Goal: Navigation & Orientation: Go to known website

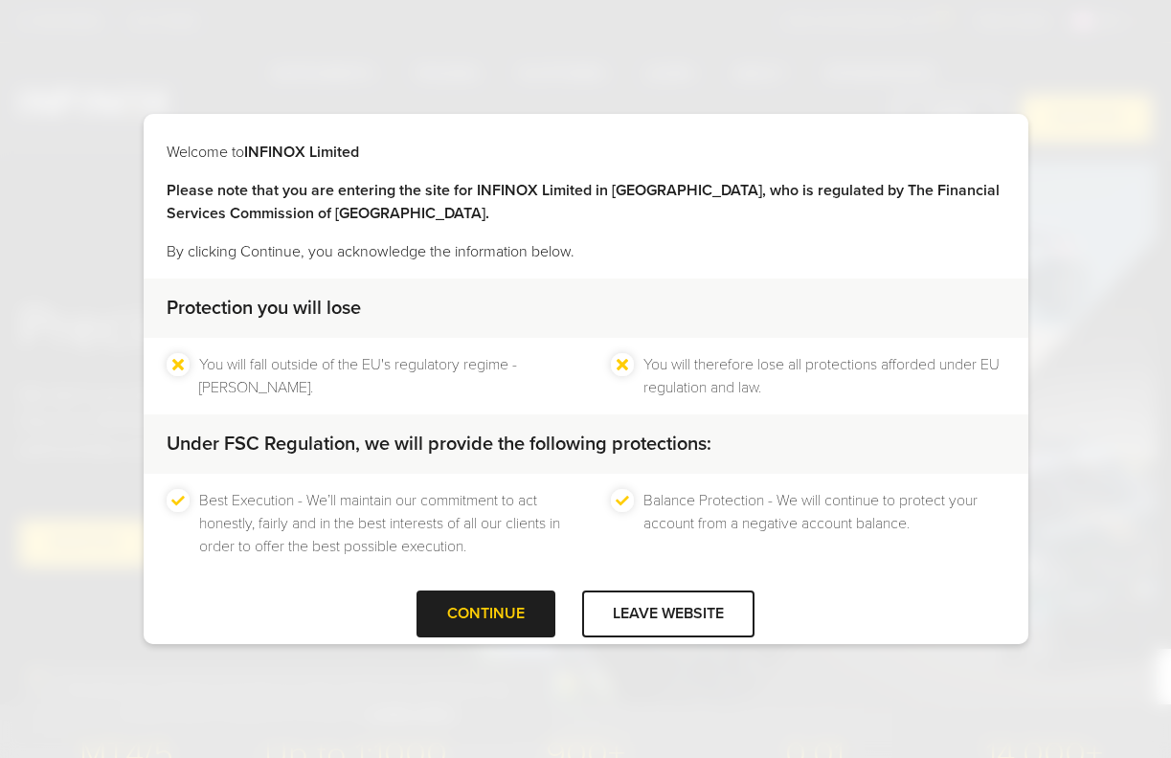
click at [499, 612] on div "CONTINUE" at bounding box center [485, 614] width 139 height 47
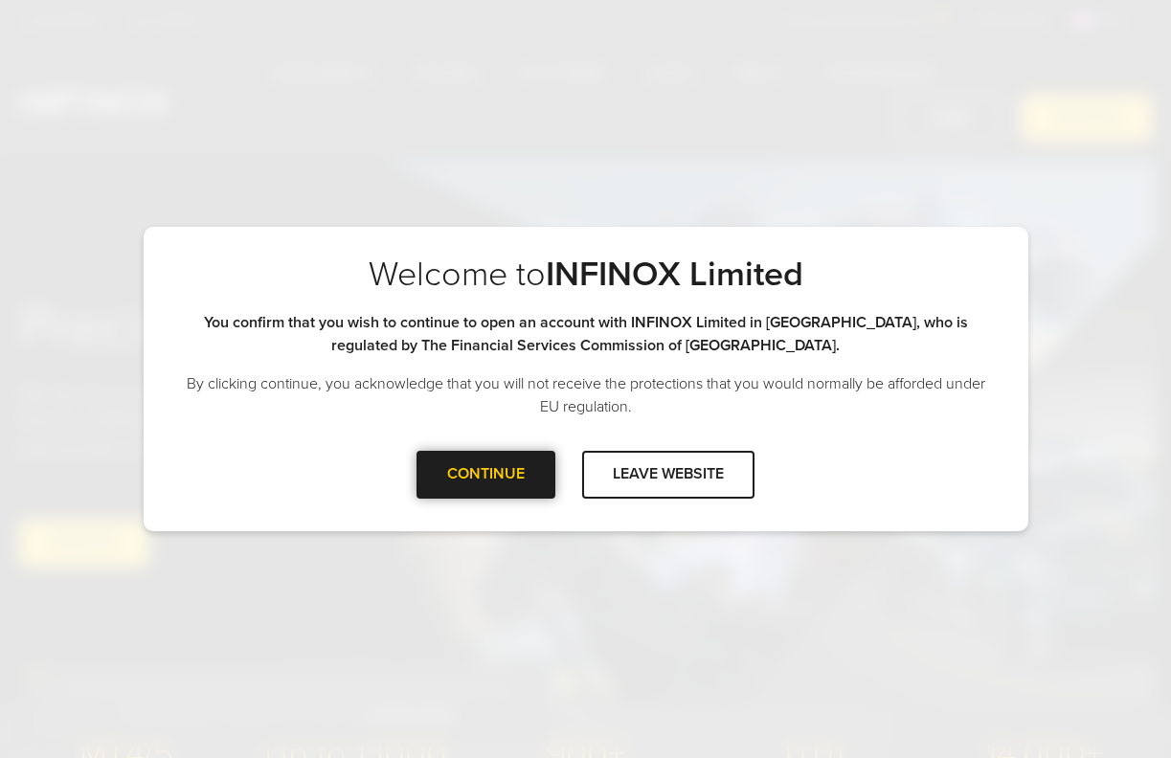
click at [486, 475] on div at bounding box center [486, 475] width 0 height 0
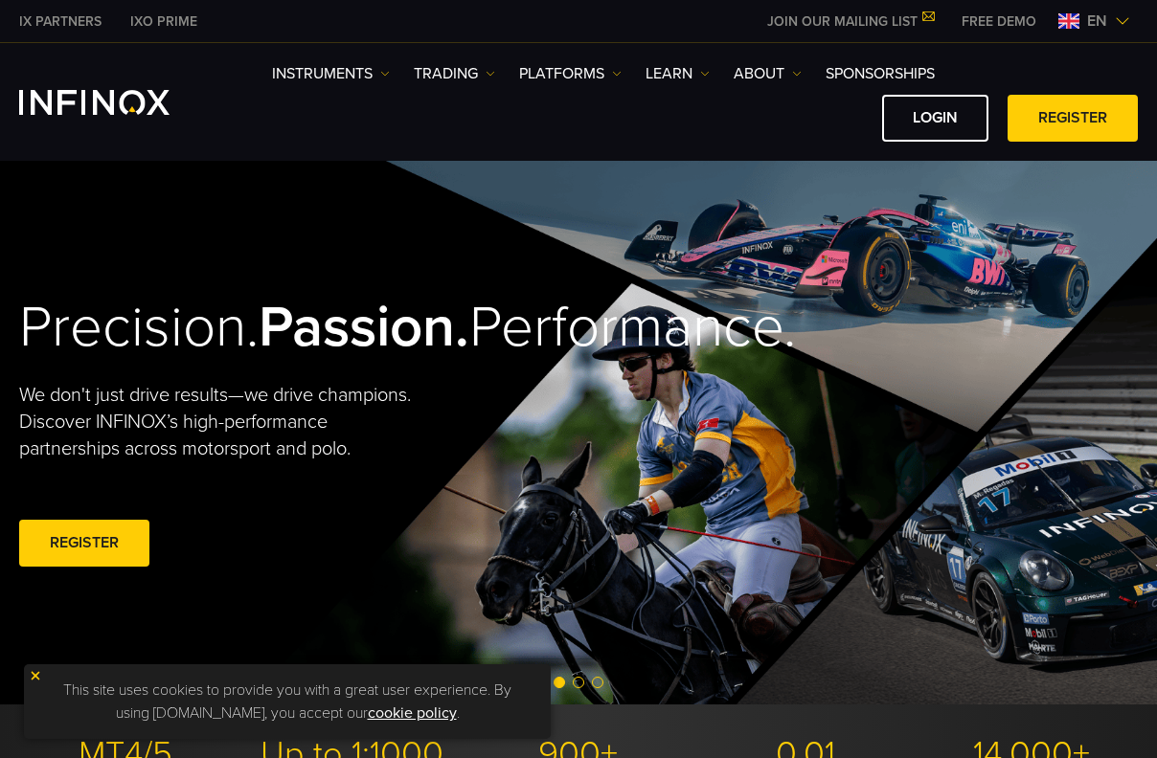
click at [1123, 22] on img at bounding box center [1121, 20] width 15 height 15
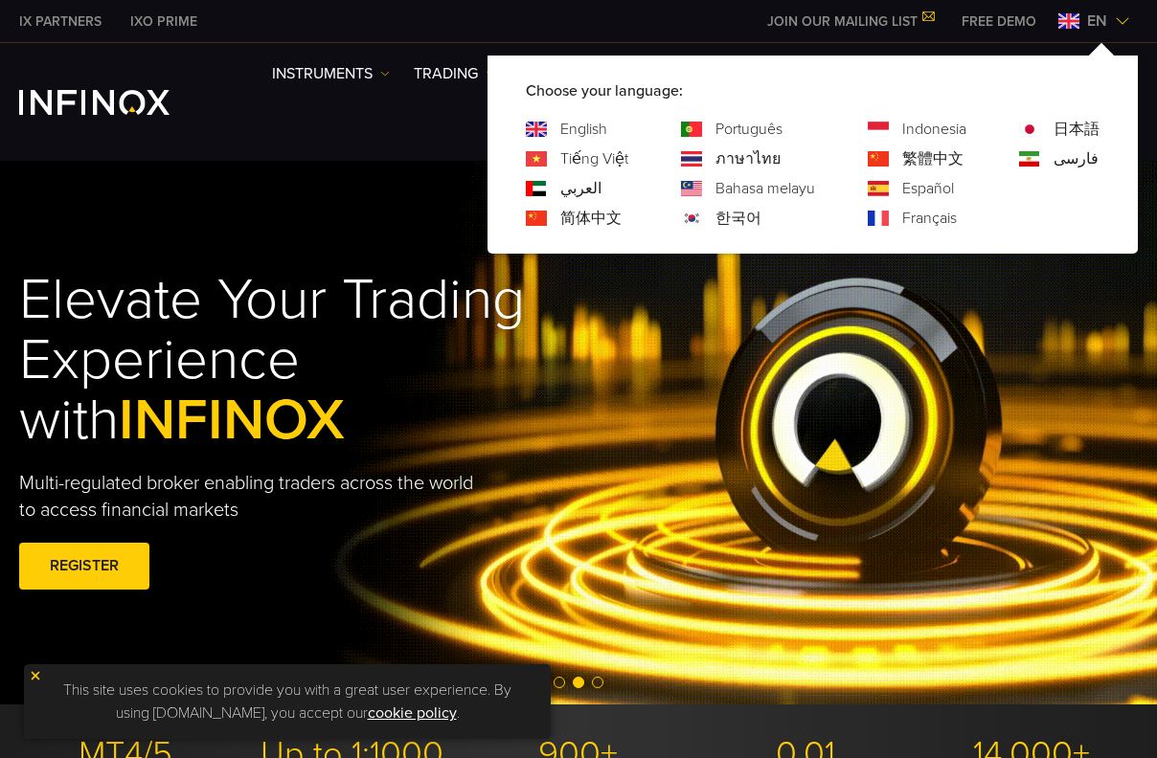
click at [732, 225] on link "한국어" at bounding box center [738, 218] width 46 height 23
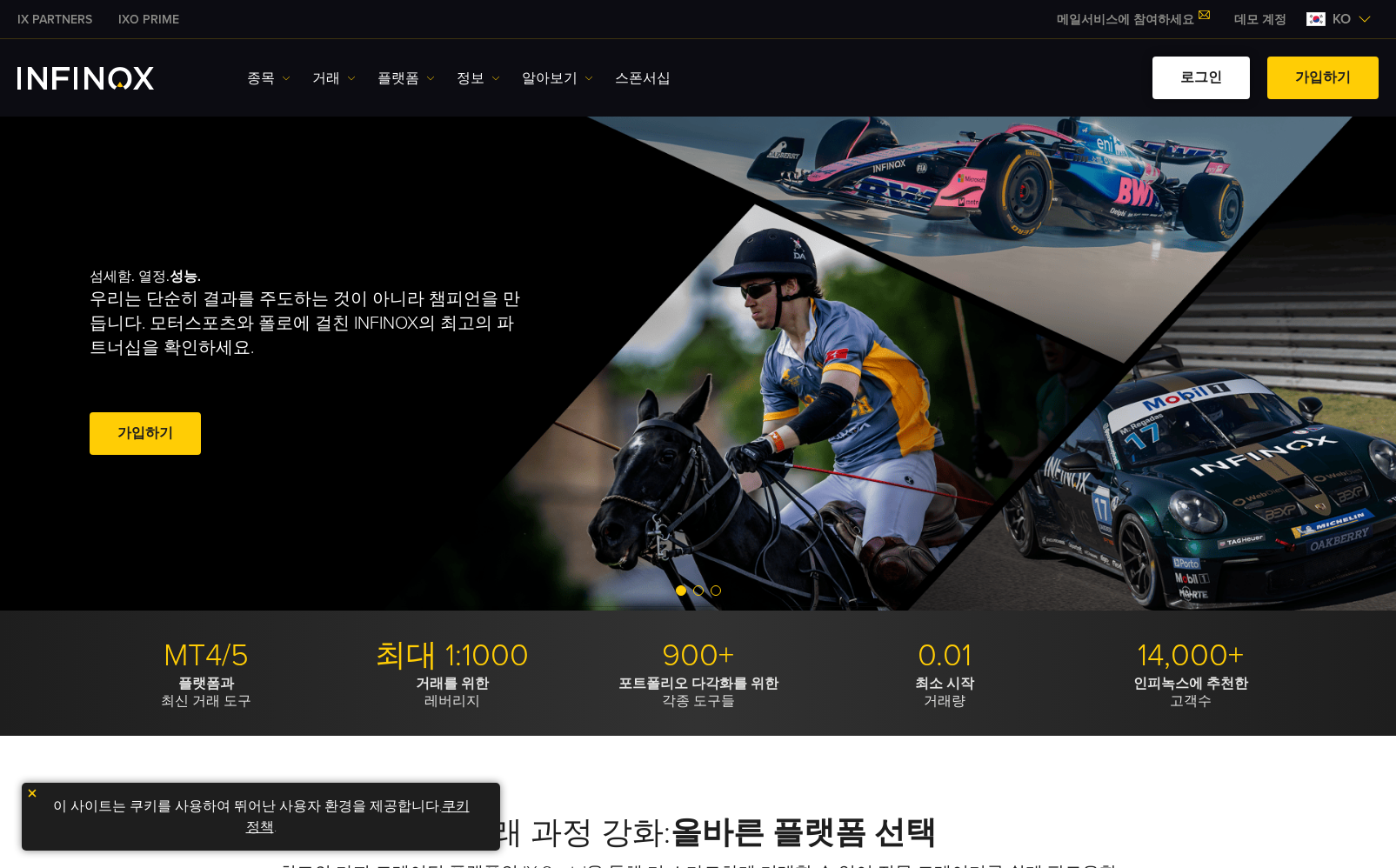
click at [1050, 63] on link "로그인" at bounding box center [1201, 77] width 97 height 43
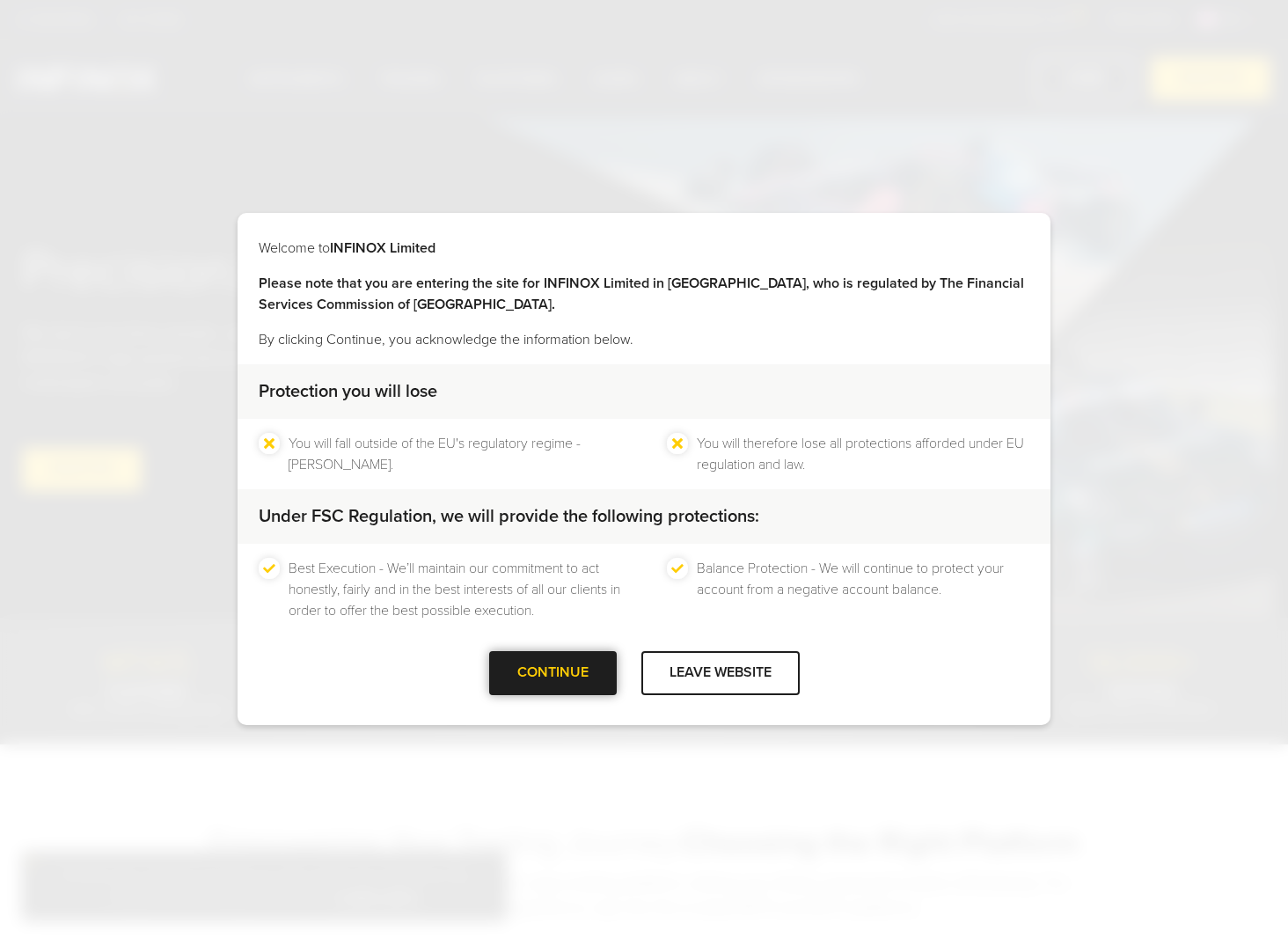
click at [580, 654] on div "CONTINUE" at bounding box center [552, 672] width 128 height 43
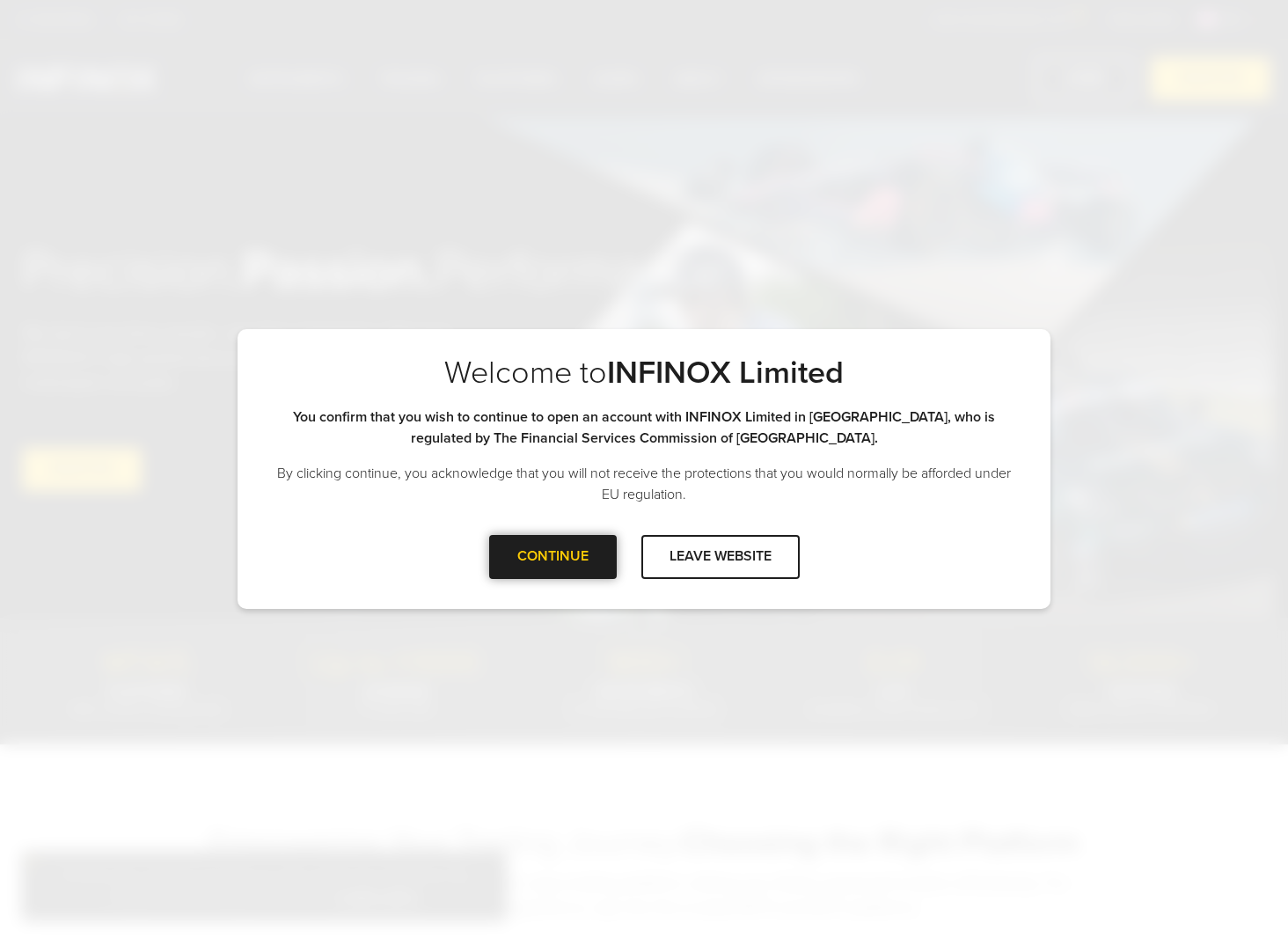
click at [571, 569] on div "CONTINUE" at bounding box center [552, 556] width 128 height 43
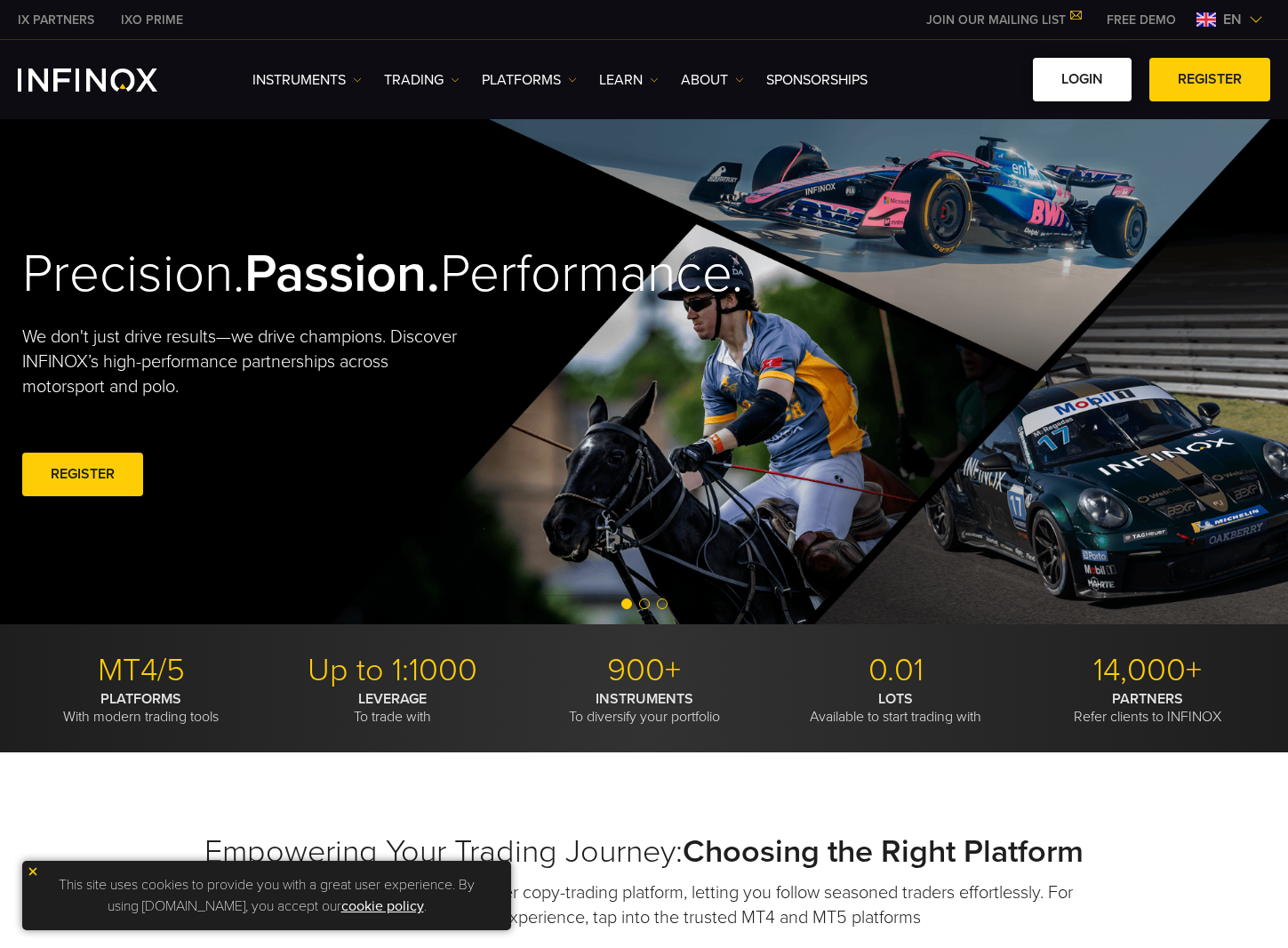
click at [1080, 76] on link "LOGIN" at bounding box center [1083, 79] width 98 height 44
